Goal: Information Seeking & Learning: Stay updated

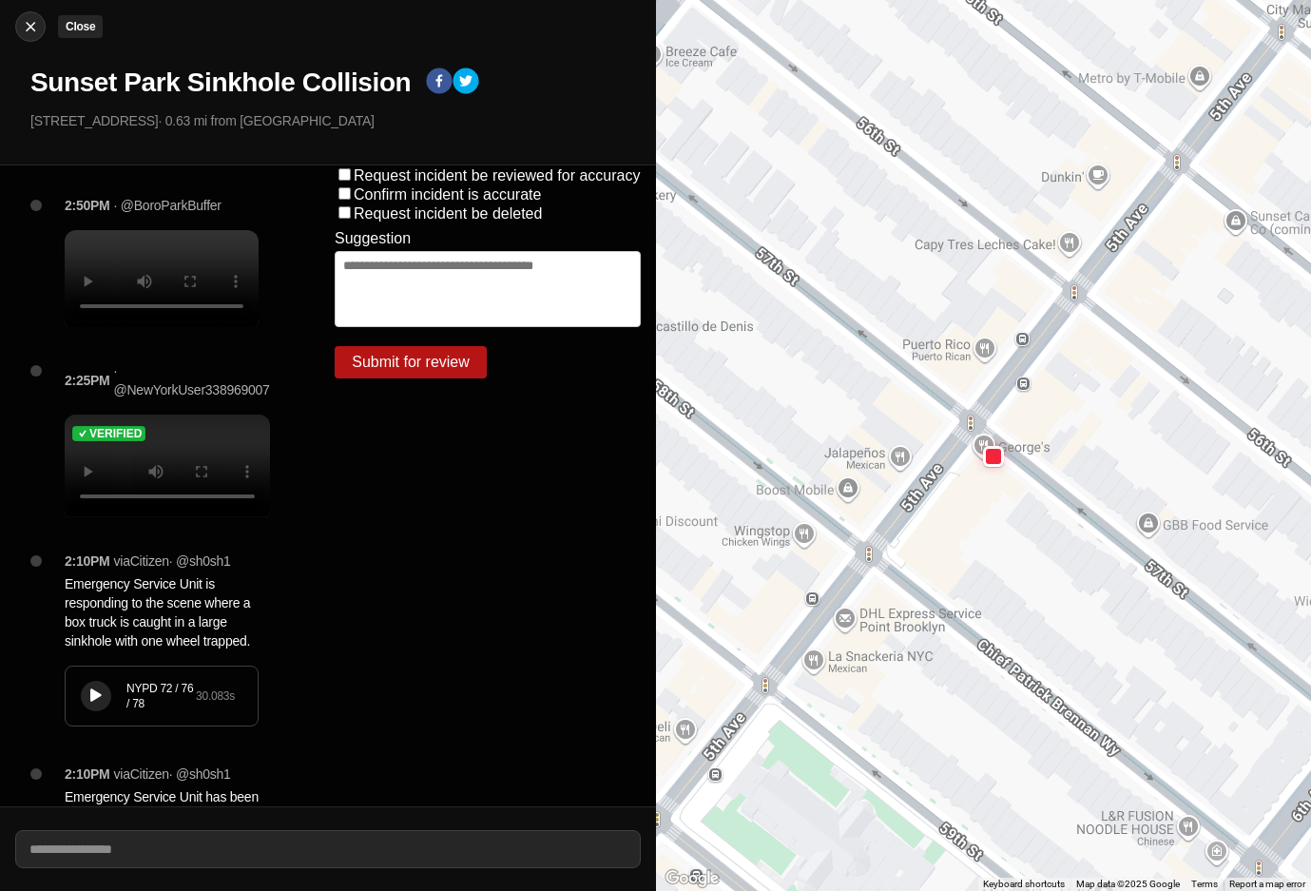
click at [32, 29] on img at bounding box center [30, 26] width 19 height 19
select select "*"
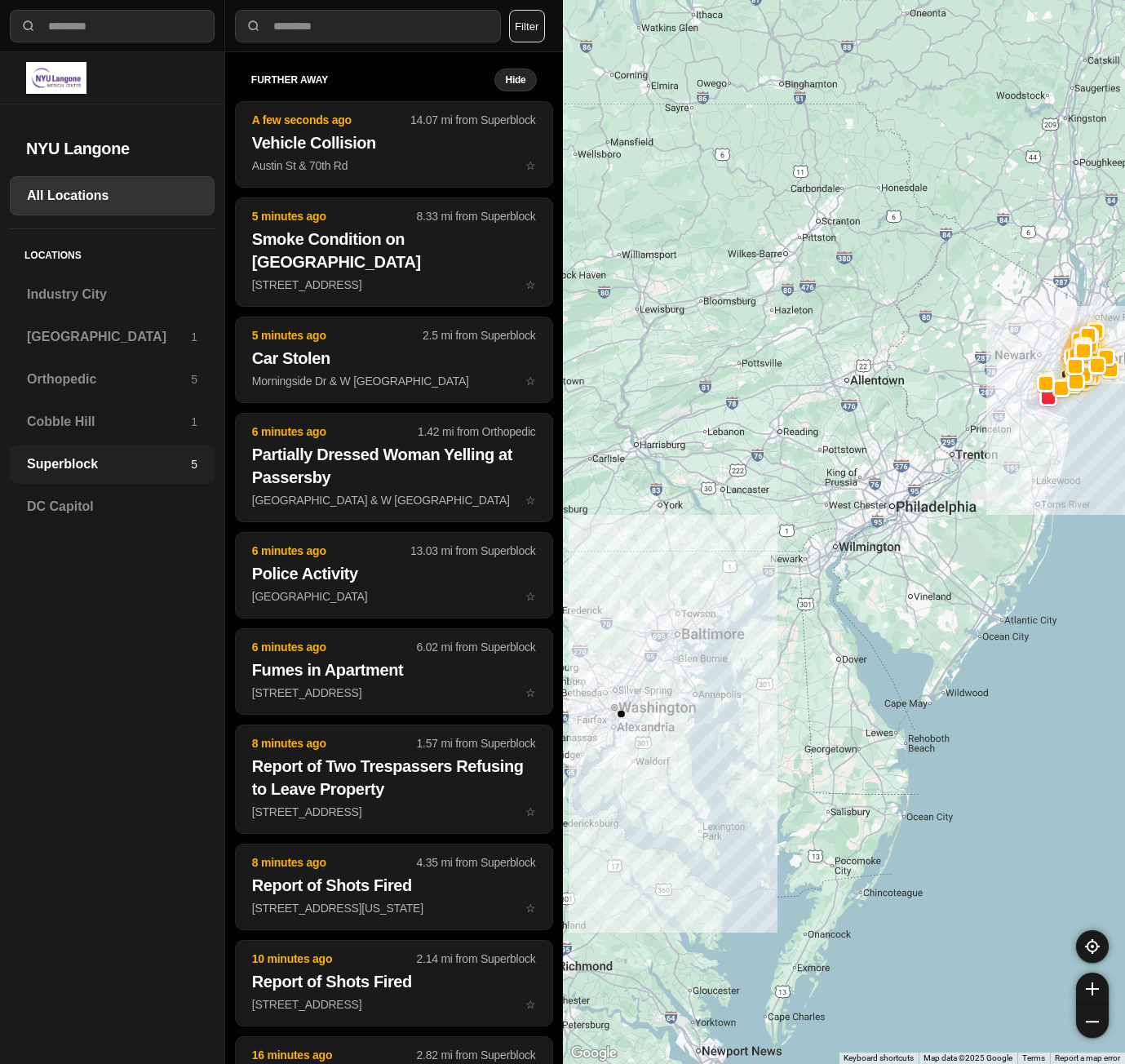
click at [80, 458] on h3 "Superblock" at bounding box center [108, 464] width 164 height 20
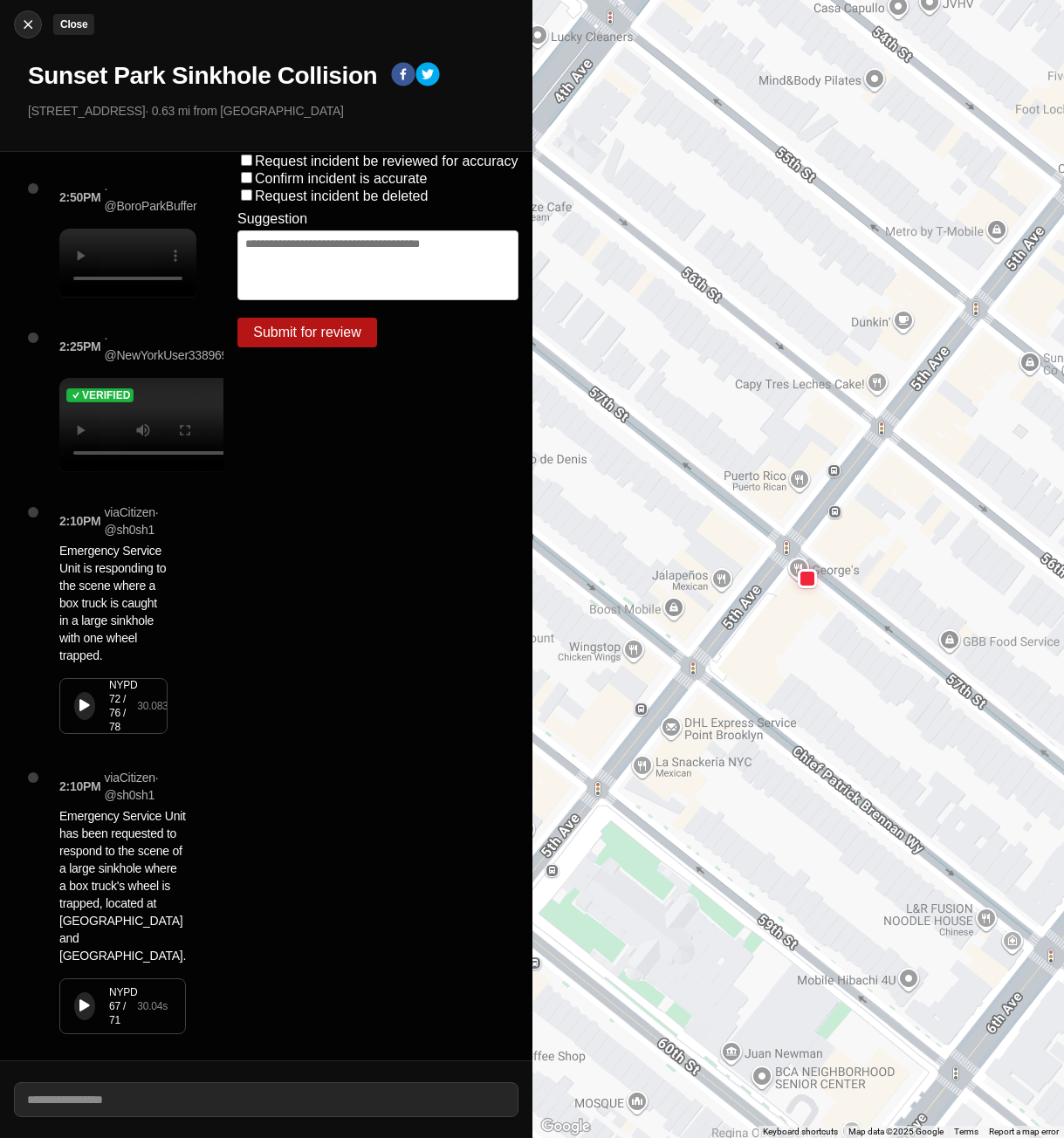
click at [26, 30] on img at bounding box center [28, 24] width 17 height 17
select select "*"
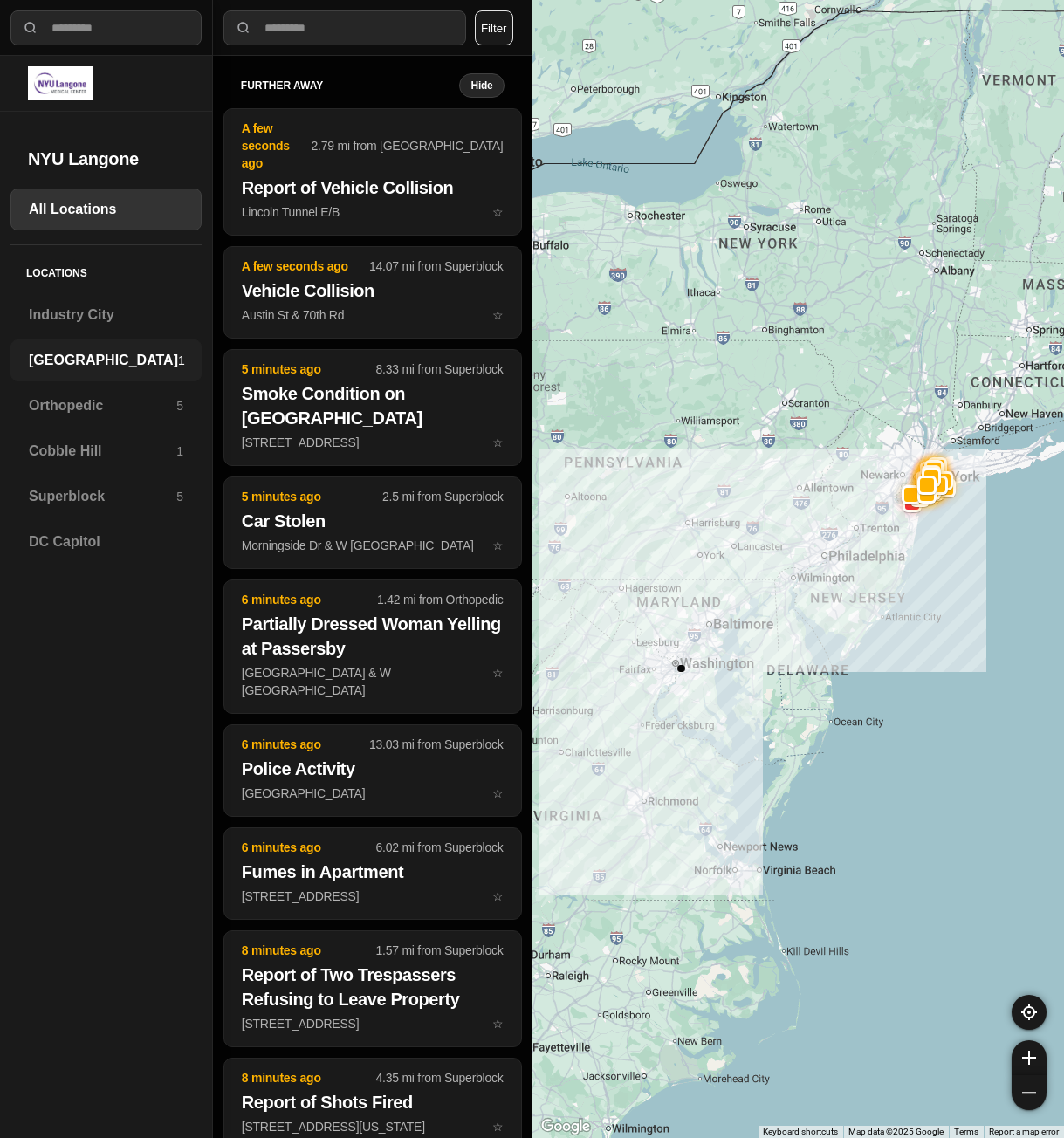
click at [54, 368] on h3 "[GEOGRAPHIC_DATA]" at bounding box center [103, 360] width 150 height 21
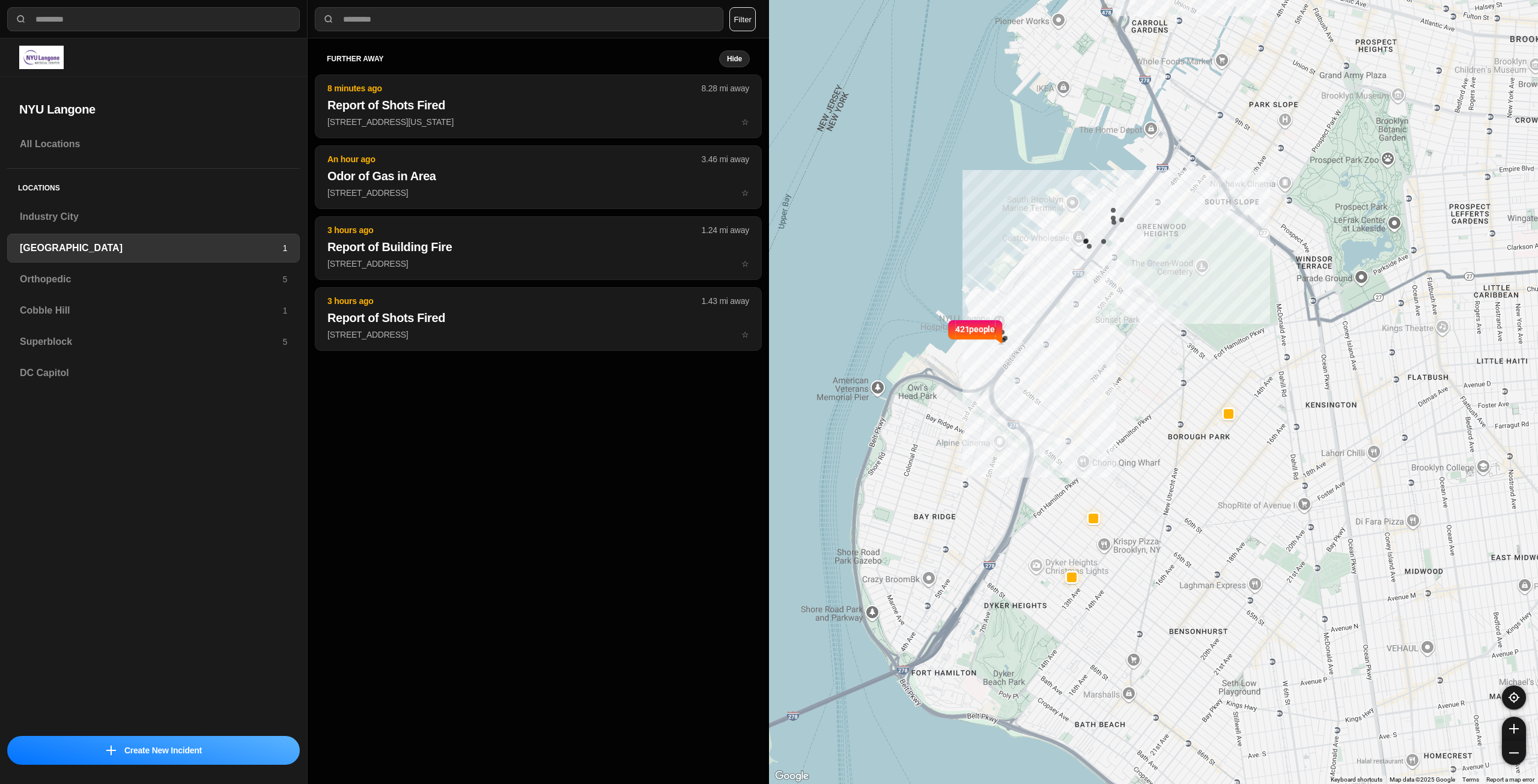
click at [732, 318] on div "421 people" at bounding box center [975, 331] width 40 height 27
